Goal: Go to known website: Go to known website

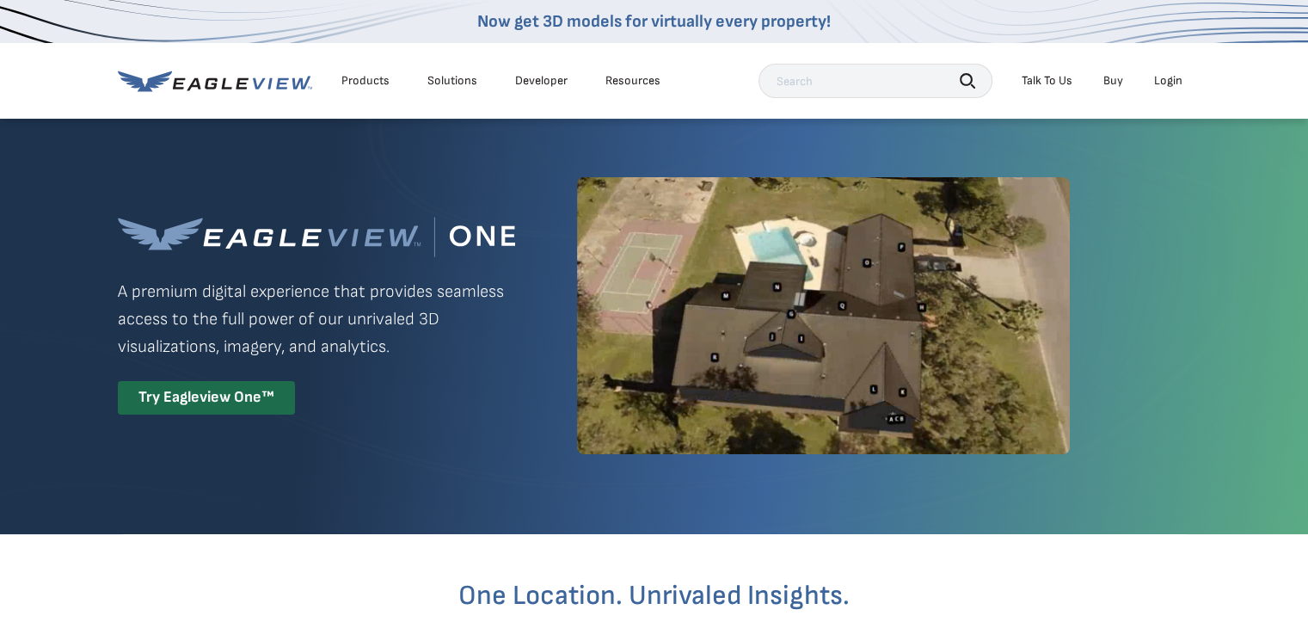
click at [1164, 80] on div "Login" at bounding box center [1168, 80] width 28 height 15
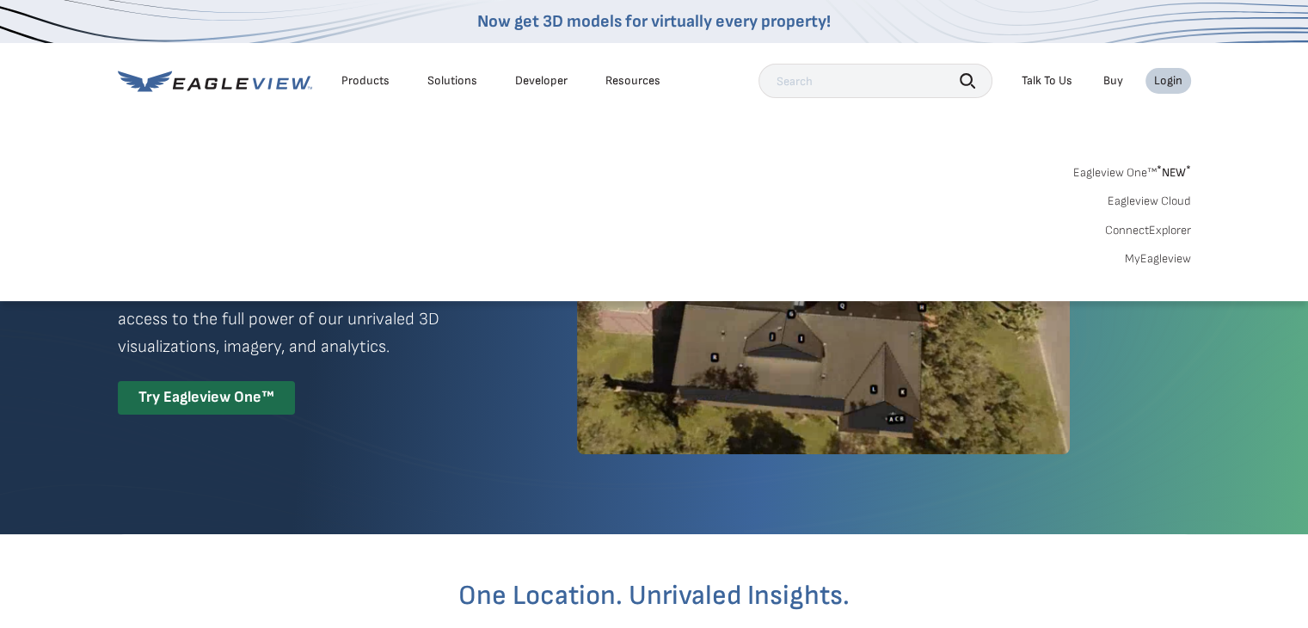
click at [1166, 259] on link "MyEagleview" at bounding box center [1157, 258] width 66 height 15
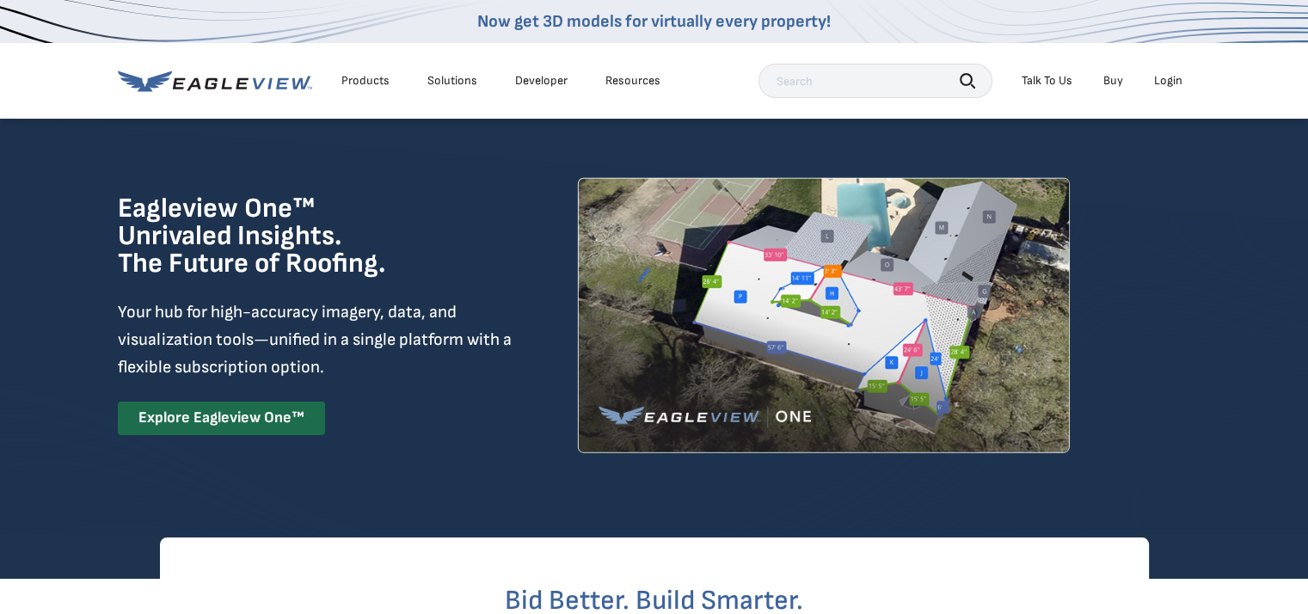
click at [1174, 79] on div "Login" at bounding box center [1168, 80] width 28 height 15
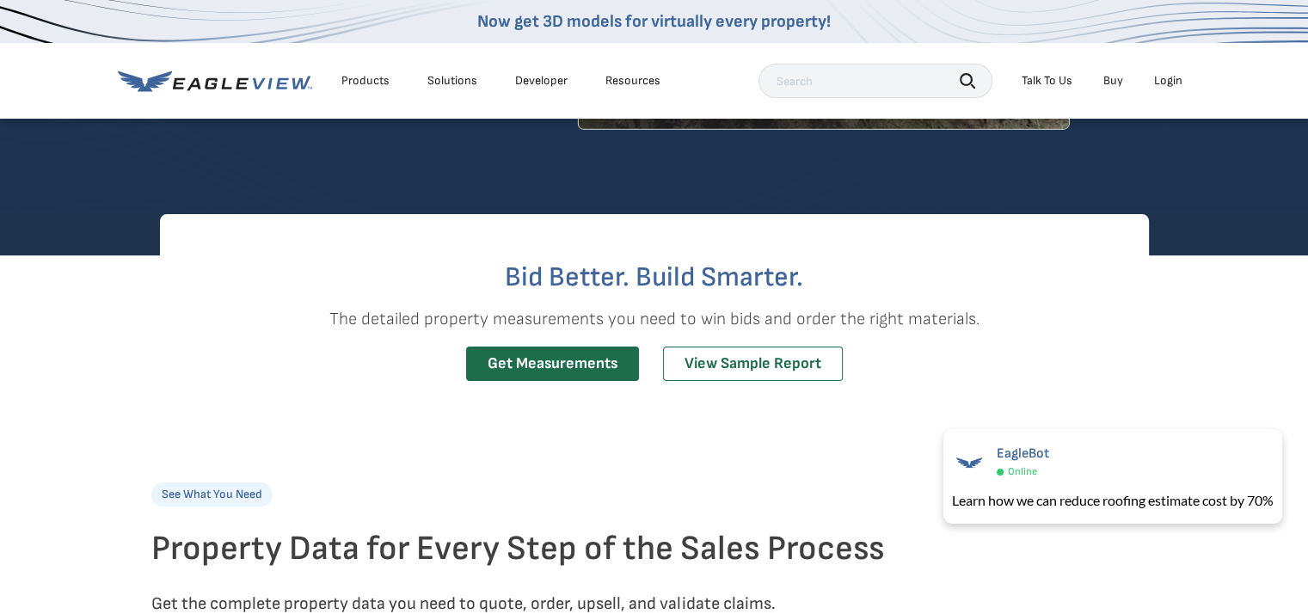
scroll to position [323, 0]
click at [550, 364] on link "Get Measurements" at bounding box center [552, 363] width 173 height 35
